Goal: Use online tool/utility: Utilize a website feature to perform a specific function

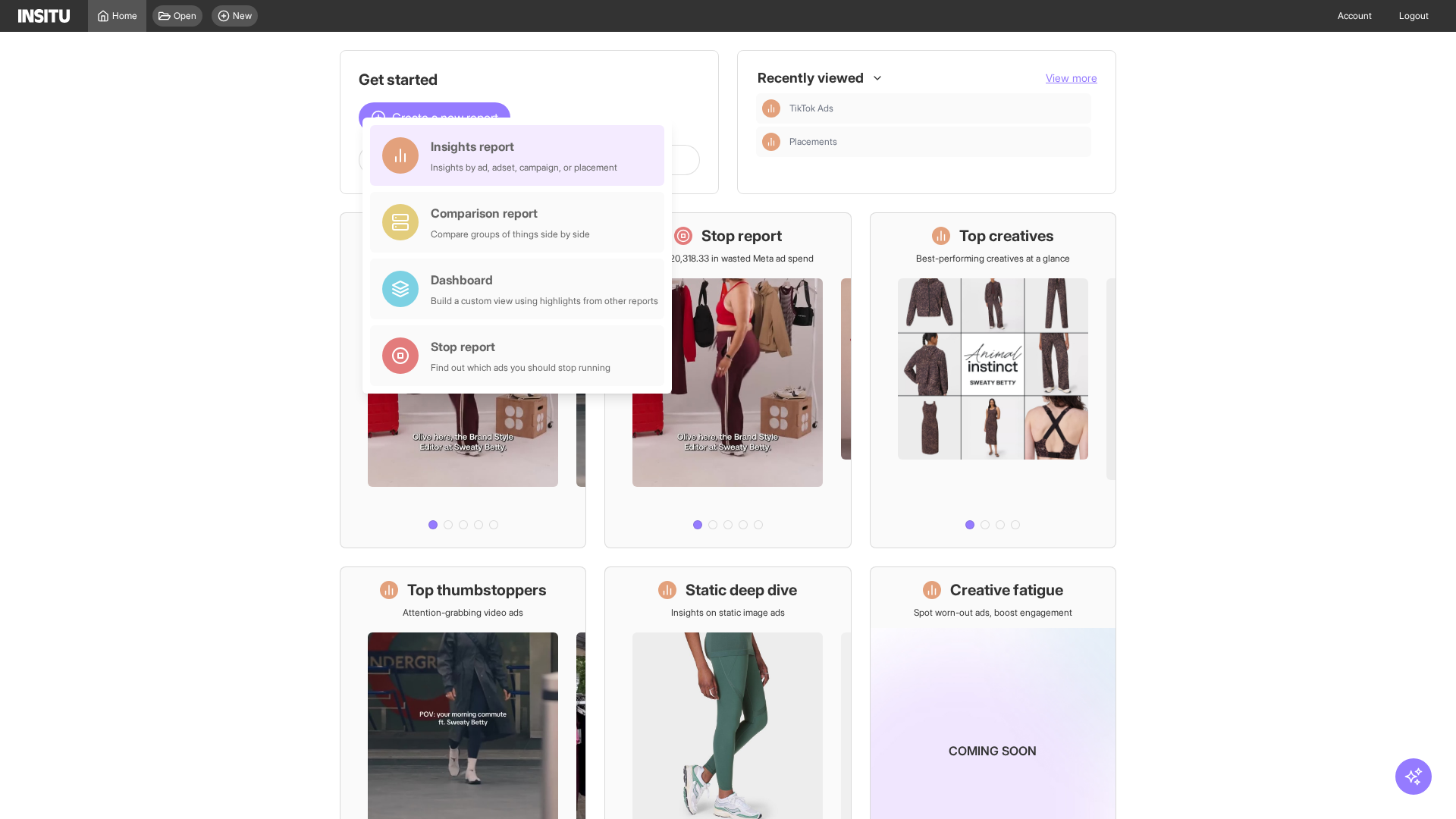
click at [521, 155] on div "Insights report Insights by ad, adset, campaign, or placement" at bounding box center [524, 155] width 186 height 36
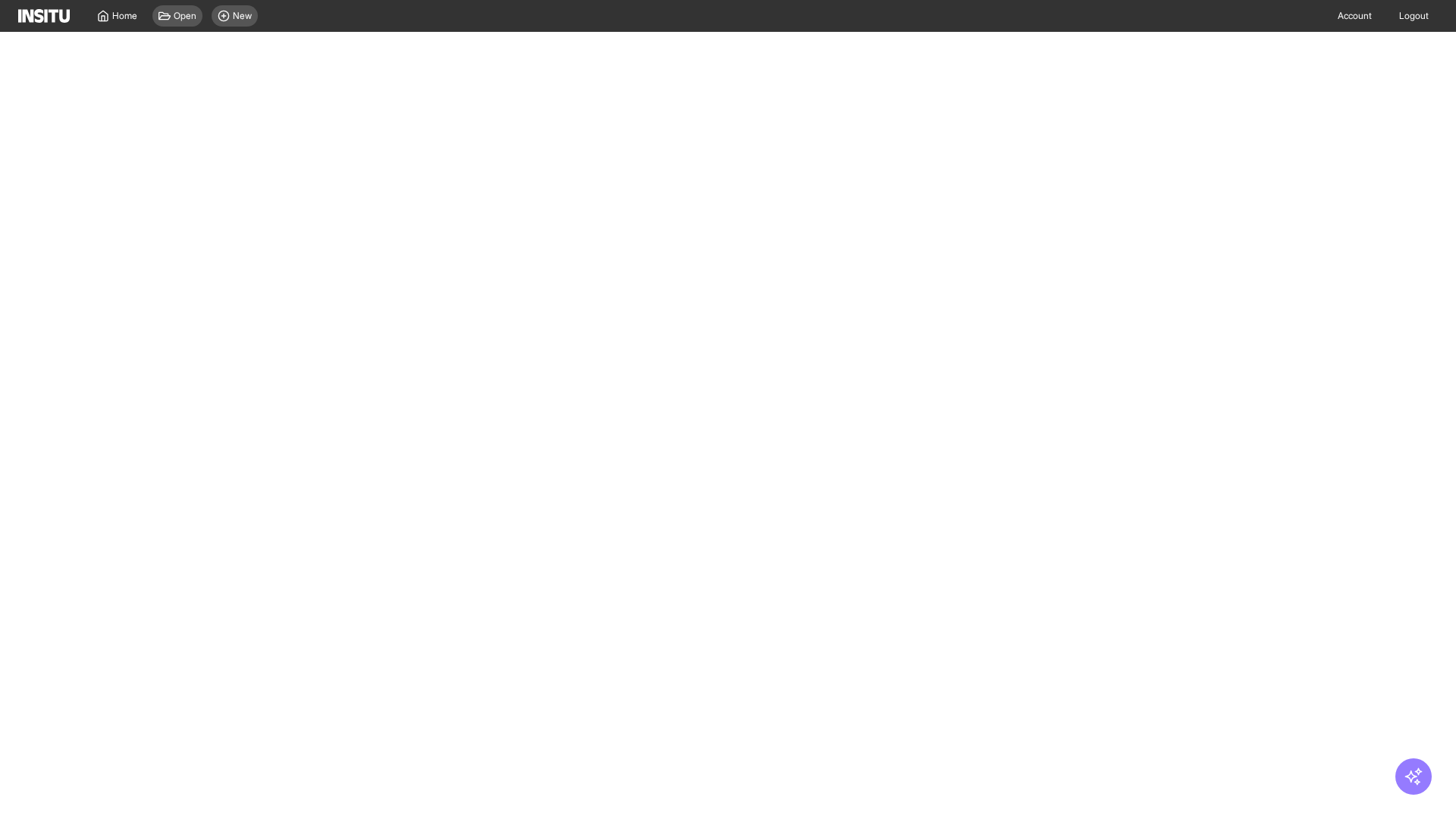
select select "**"
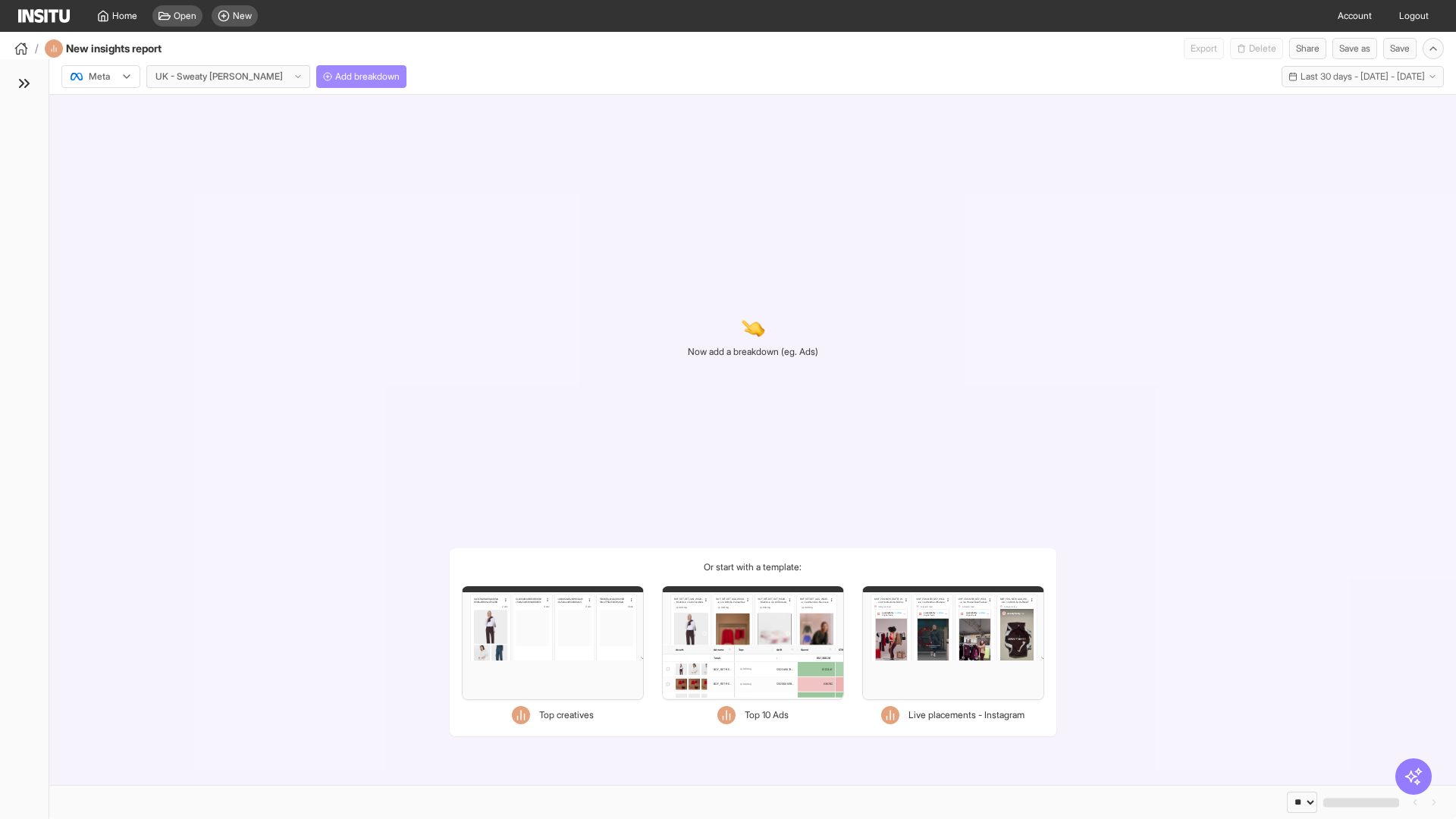
click at [335, 76] on span "Add breakdown" at bounding box center [367, 77] width 65 height 12
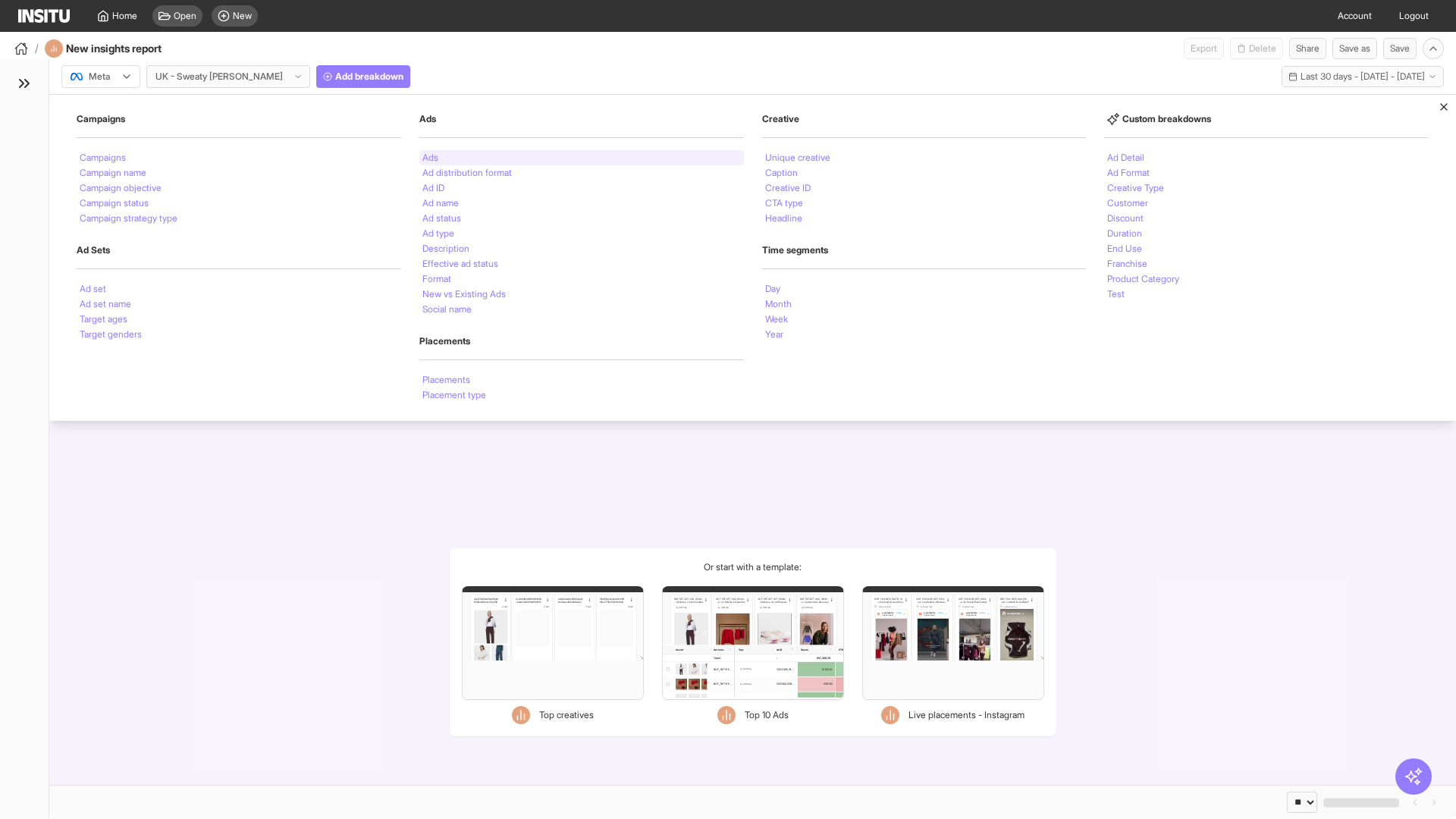
click at [430, 158] on li "Ads" at bounding box center [430, 158] width 16 height 9
